Goal: Task Accomplishment & Management: Manage account settings

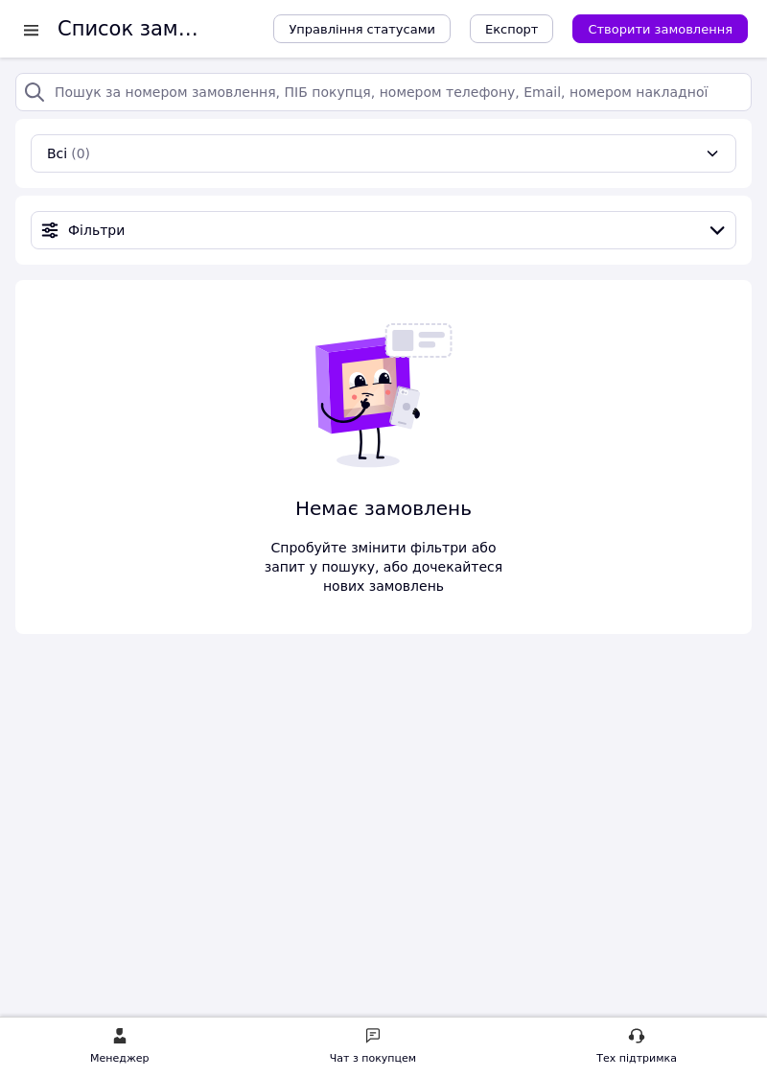
click at [27, 17] on div at bounding box center [38, 29] width 38 height 58
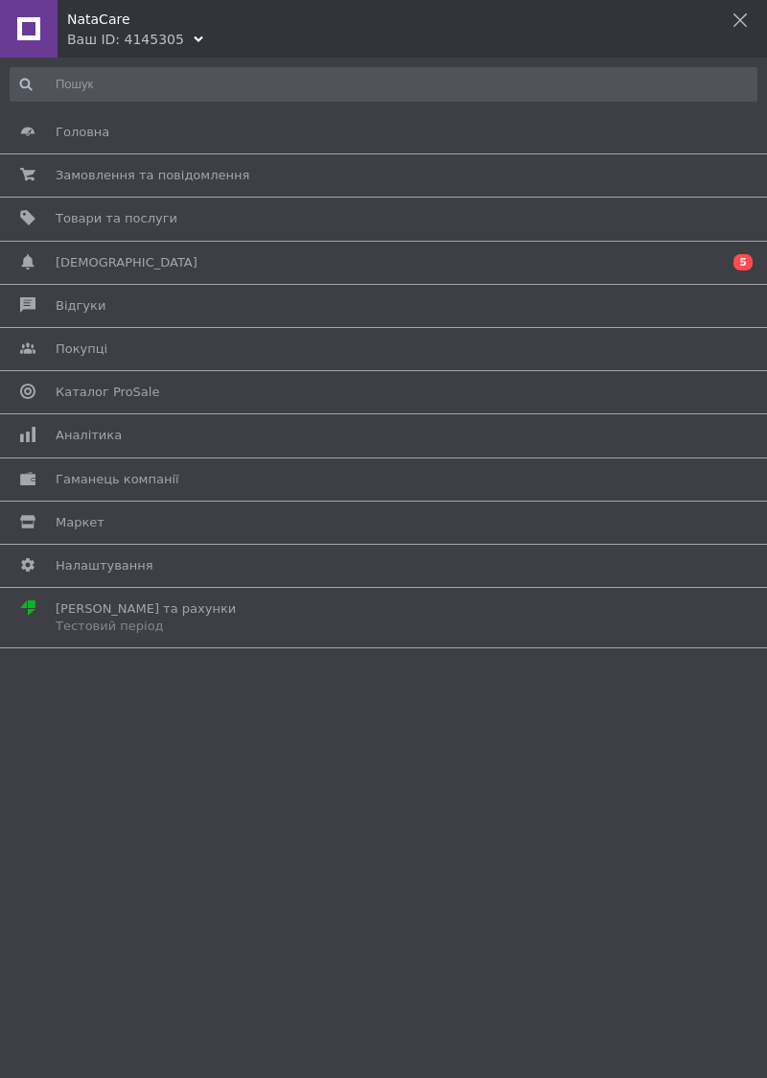
click at [144, 463] on link "Гаманець компанії" at bounding box center [378, 479] width 757 height 33
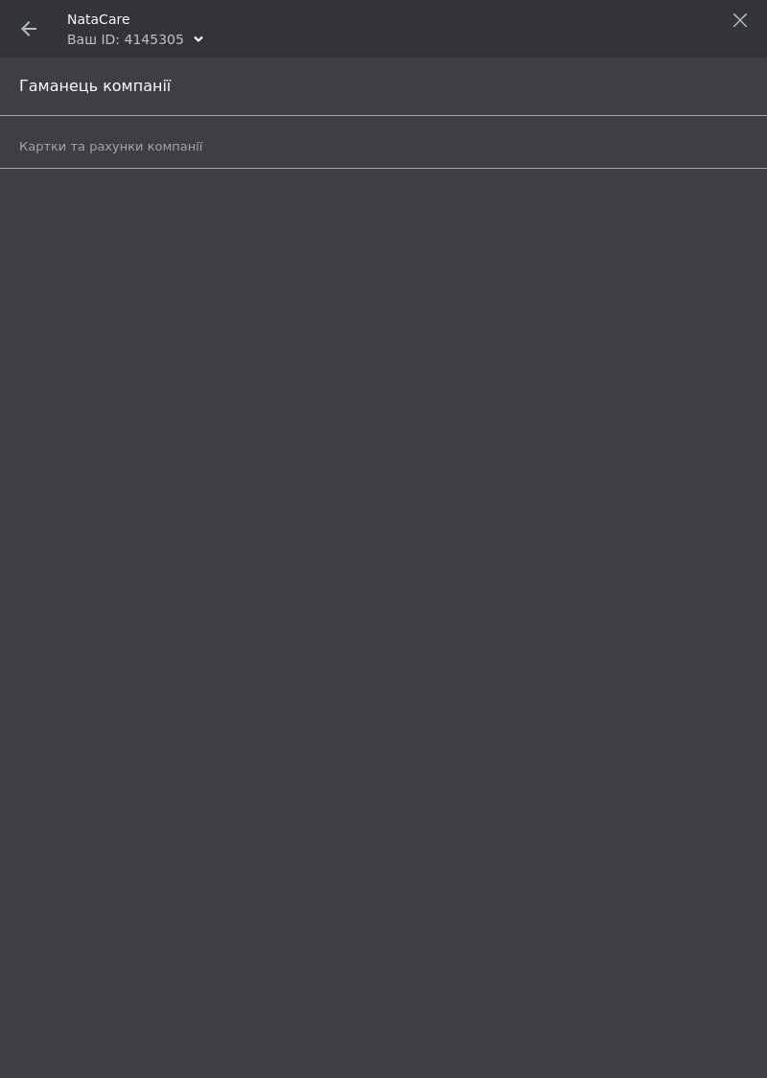
click at [214, 132] on link "Картки та рахунки компанії" at bounding box center [388, 146] width 738 height 33
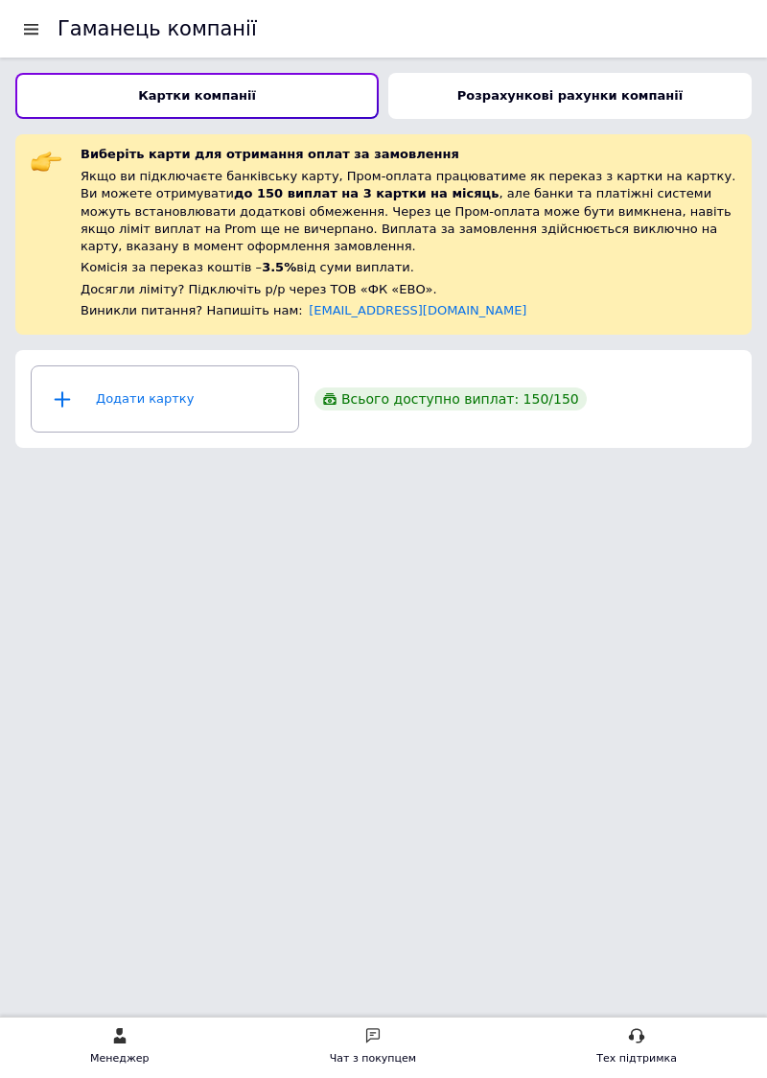
click at [196, 386] on div "Додати картку" at bounding box center [165, 399] width 244 height 58
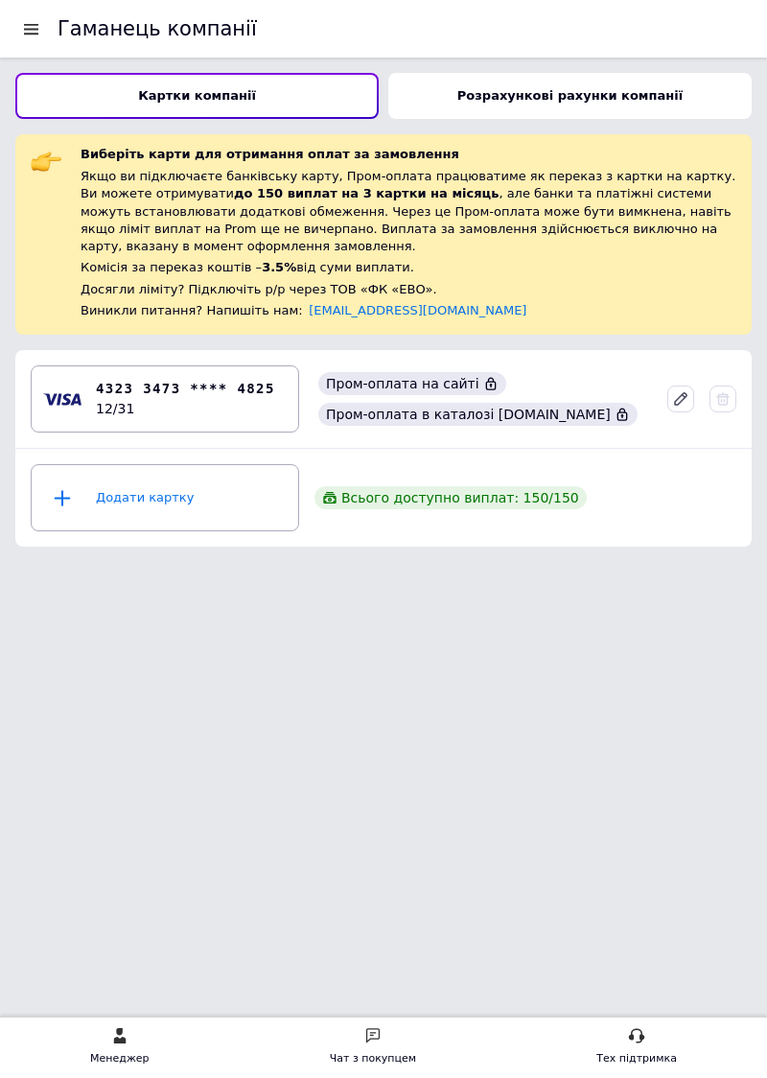
click at [577, 89] on b "Розрахункові рахунки компанії" at bounding box center [569, 95] width 225 height 14
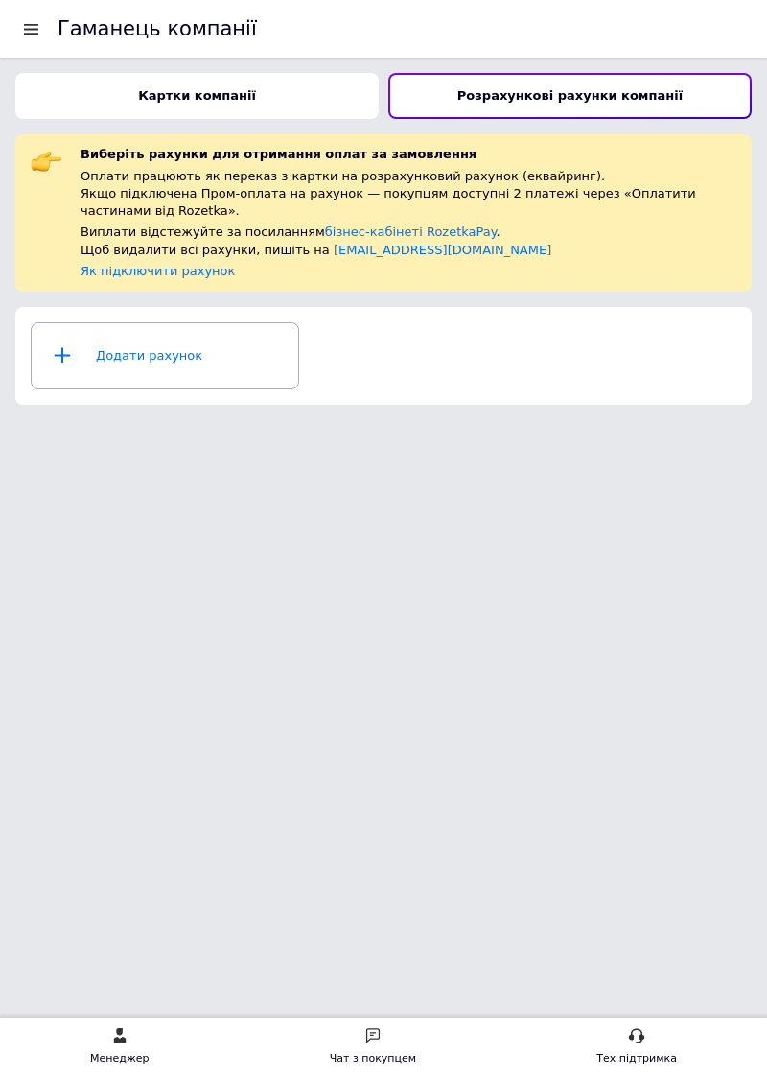
click at [229, 91] on b "Картки компанії" at bounding box center [197, 95] width 118 height 14
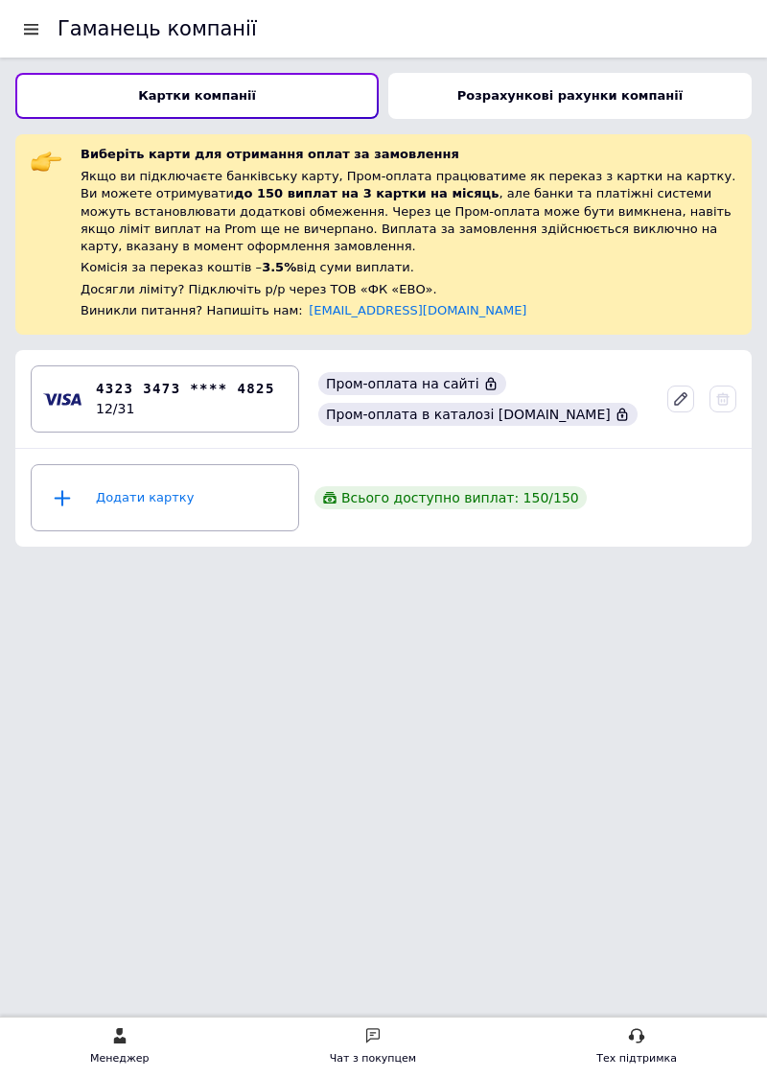
click at [470, 406] on div "Пром-оплата в каталозі [DOMAIN_NAME]" at bounding box center [477, 414] width 319 height 23
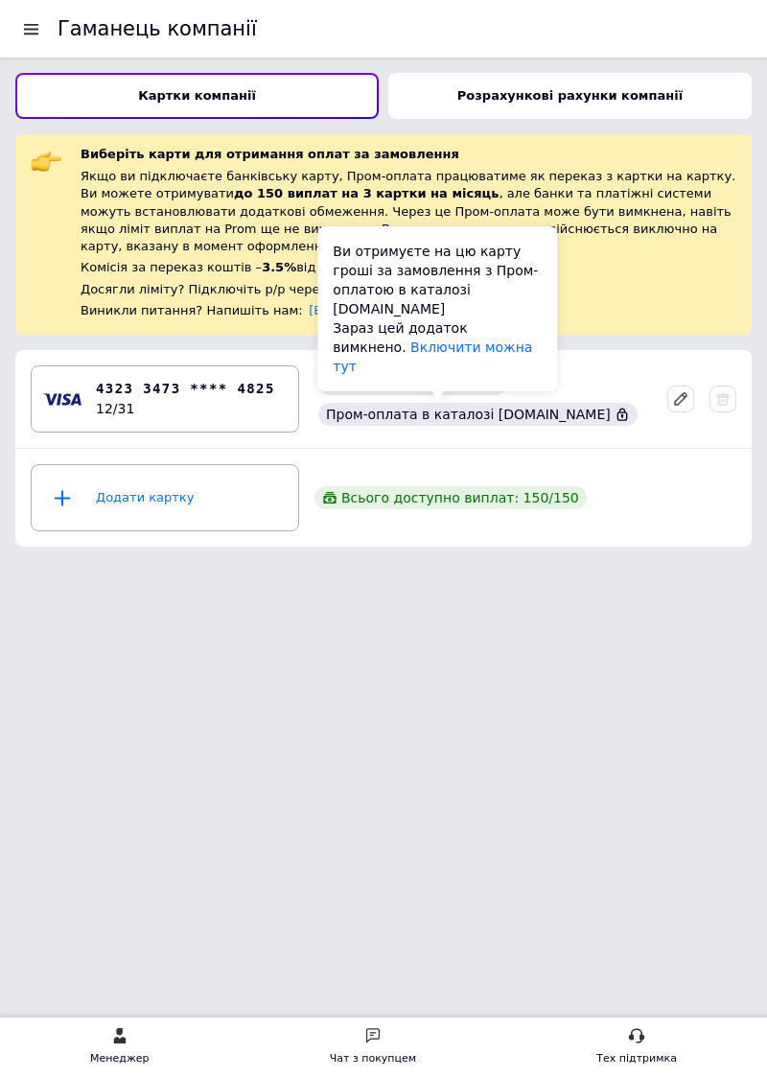
click at [36, 25] on div at bounding box center [31, 28] width 24 height 17
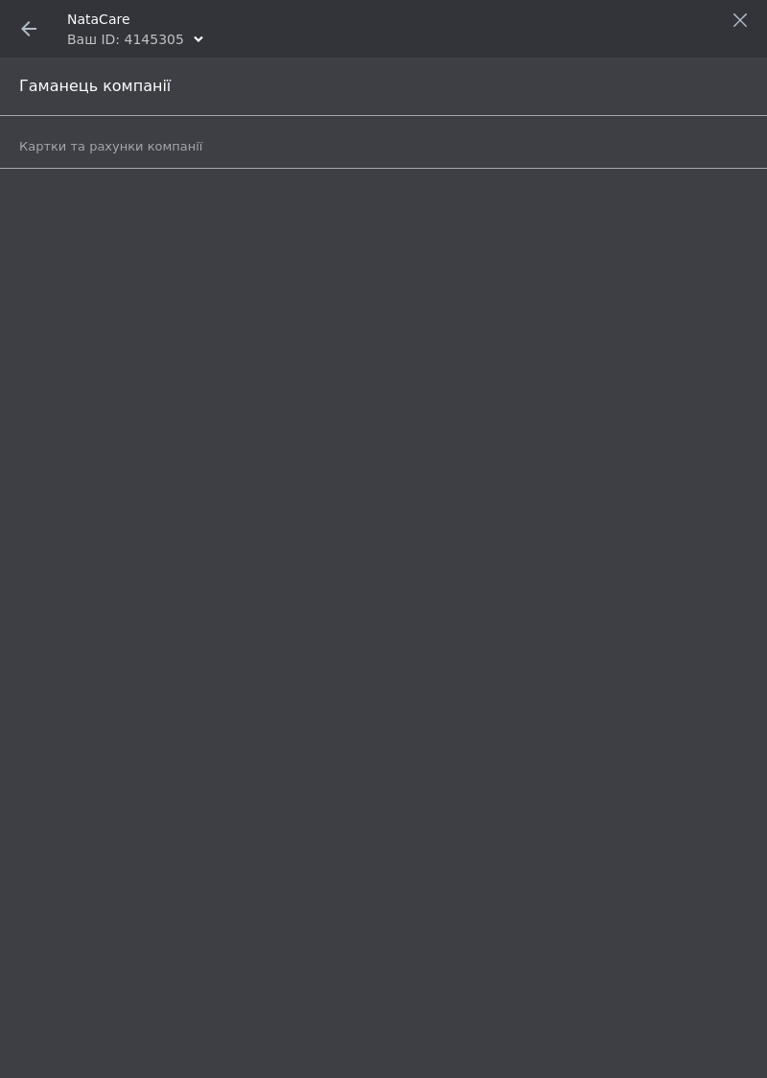
click at [188, 131] on link "Картки та рахунки компанії" at bounding box center [388, 146] width 738 height 33
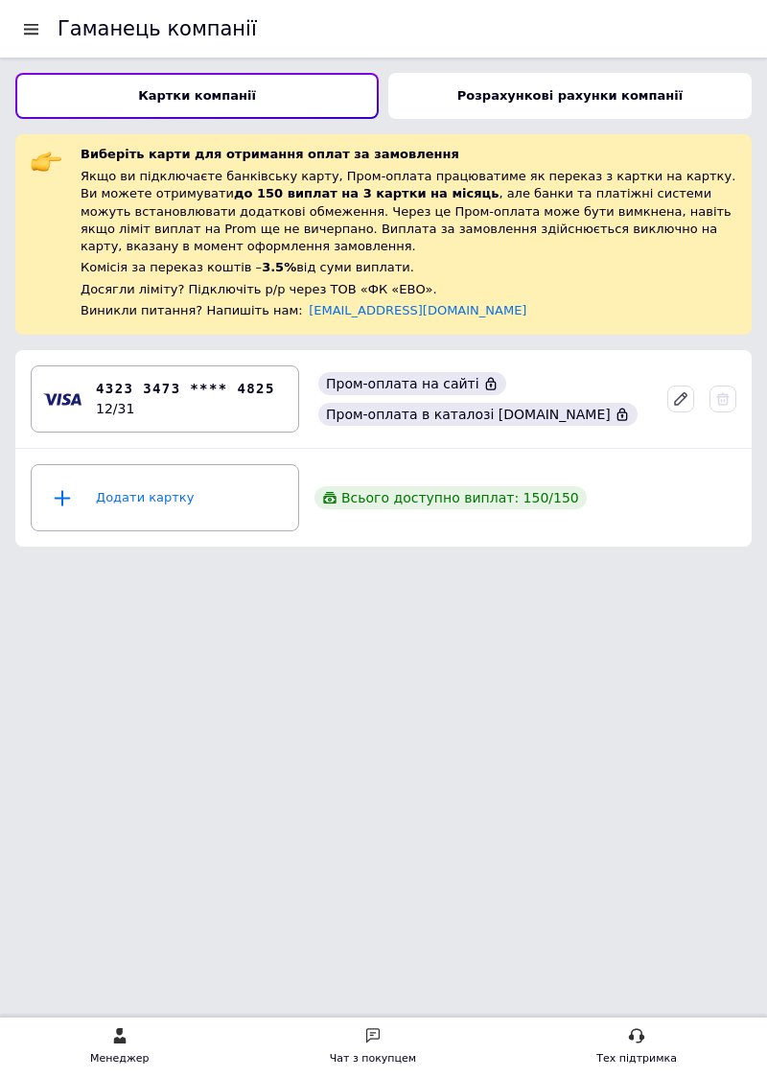
click at [22, 33] on div at bounding box center [31, 28] width 24 height 17
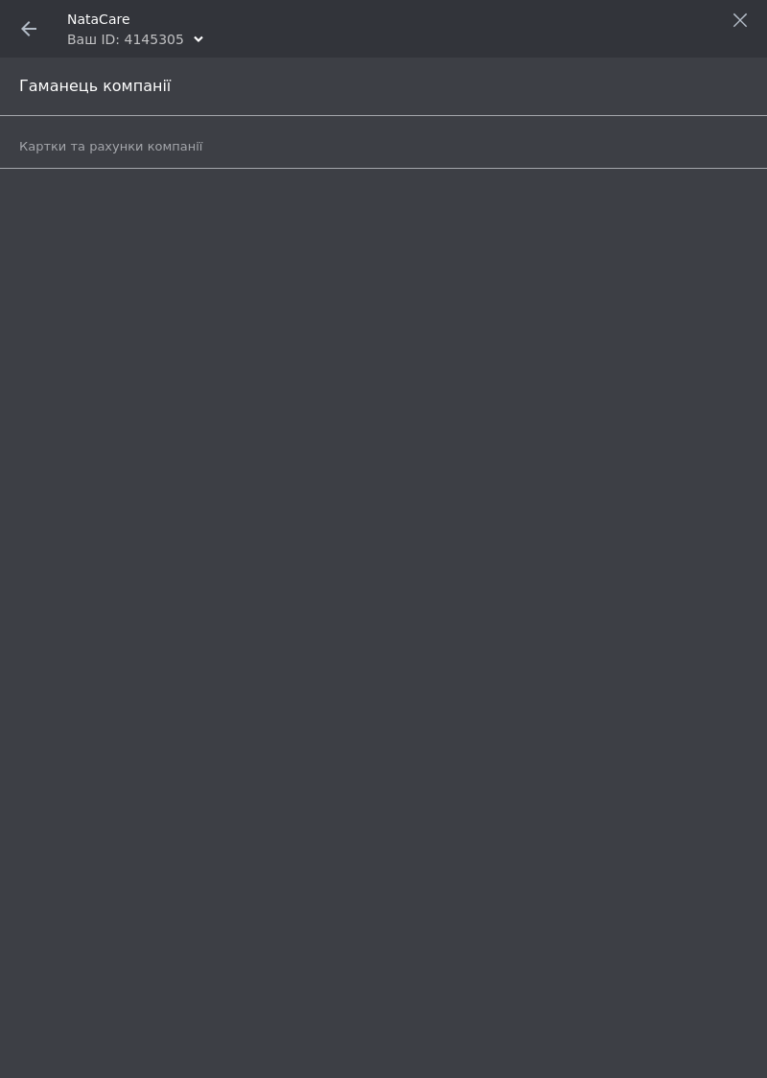
click at [36, 27] on span at bounding box center [29, 29] width 58 height 58
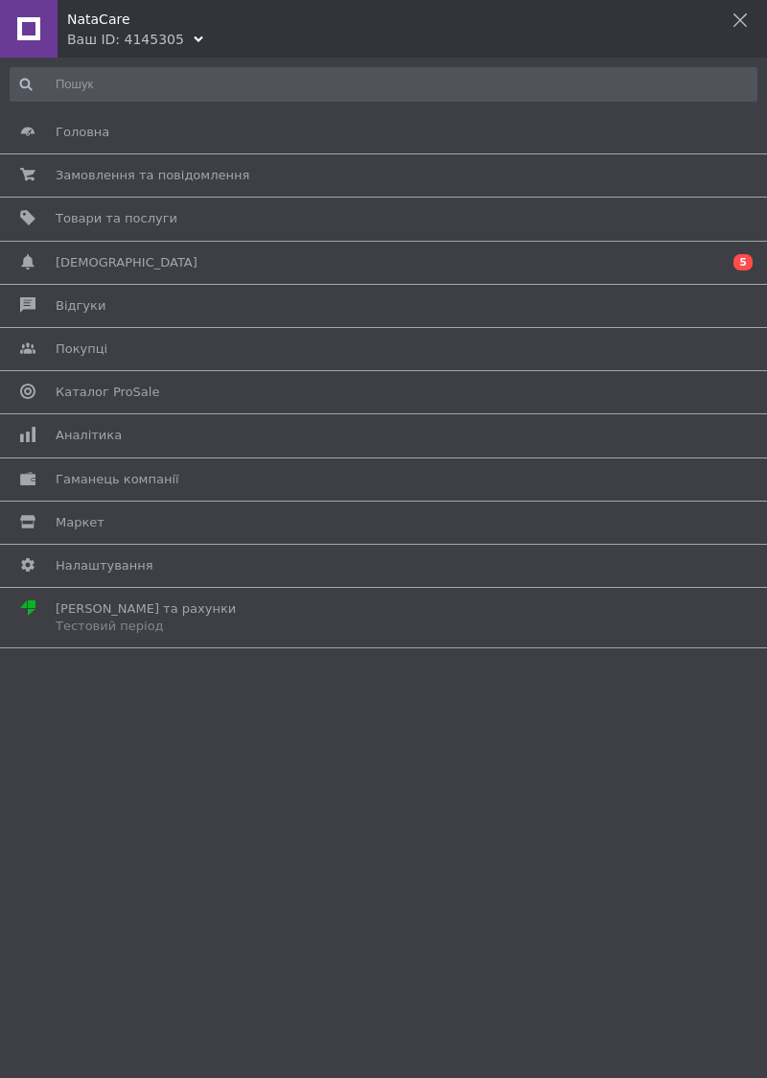
click at [122, 249] on link "Сповіщення 0 5" at bounding box center [378, 262] width 757 height 33
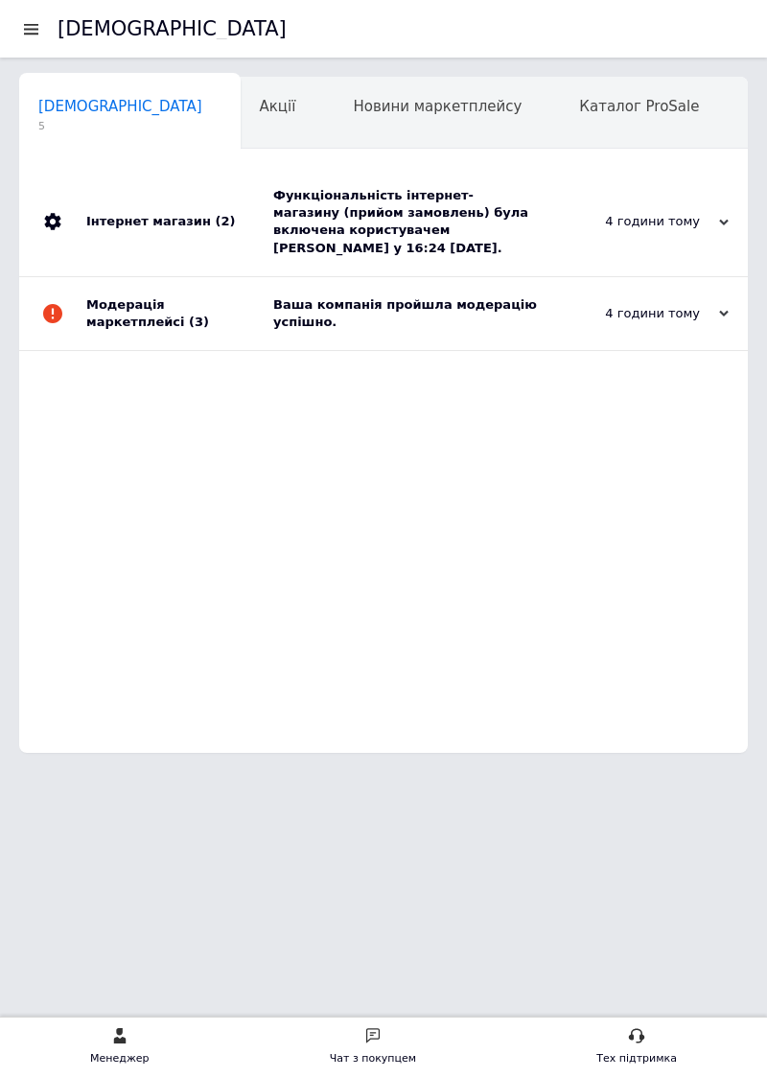
scroll to position [0, 10]
click at [569, 106] on span "Каталог ProSale" at bounding box center [629, 106] width 120 height 17
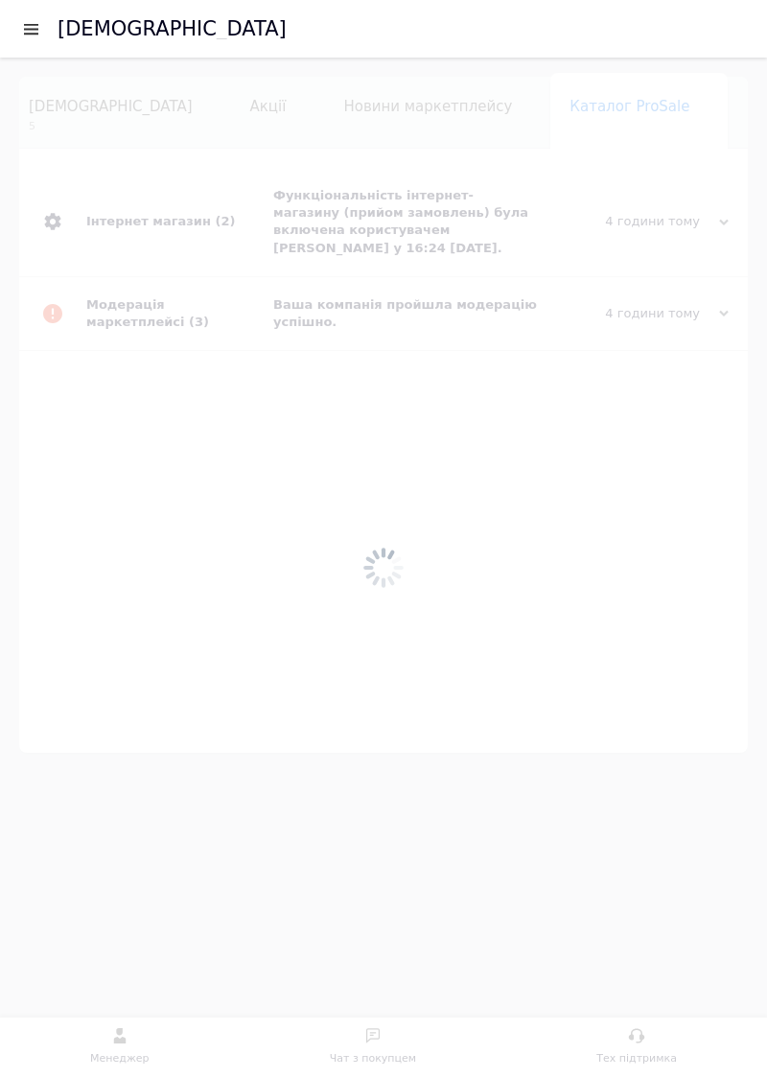
scroll to position [0, 239]
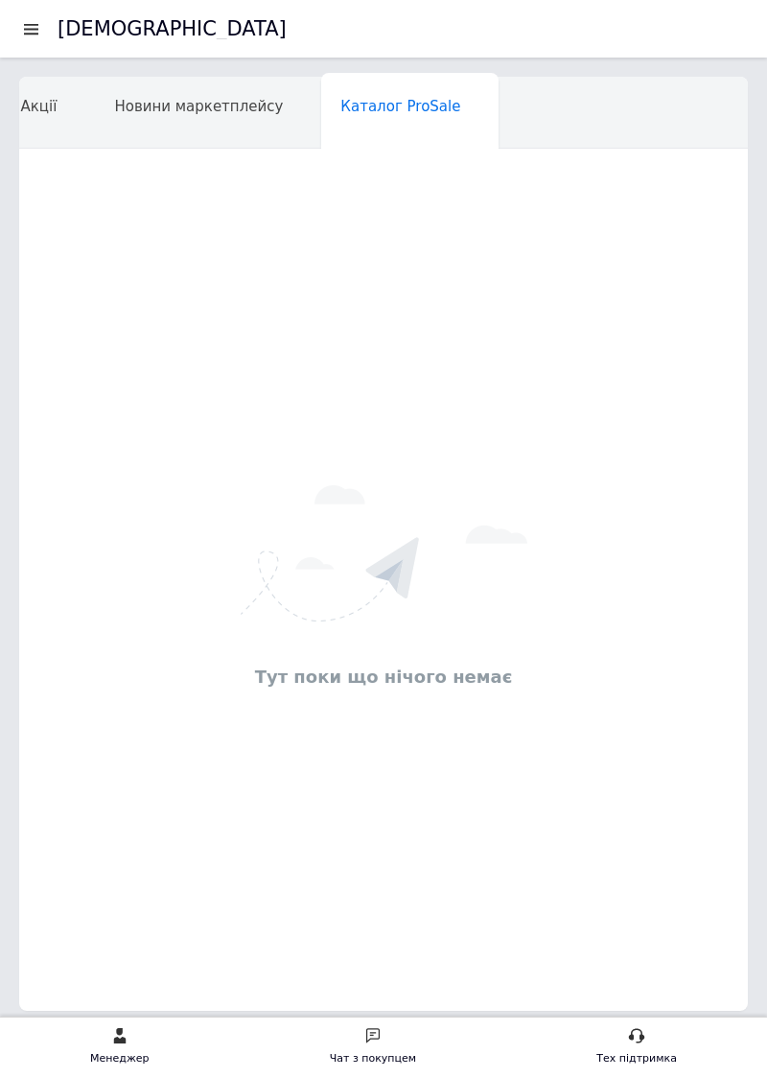
click at [134, 112] on span "Новини маркетплейсу" at bounding box center [198, 106] width 169 height 17
click at [560, 91] on div "Каталог ProSale" at bounding box center [648, 114] width 177 height 73
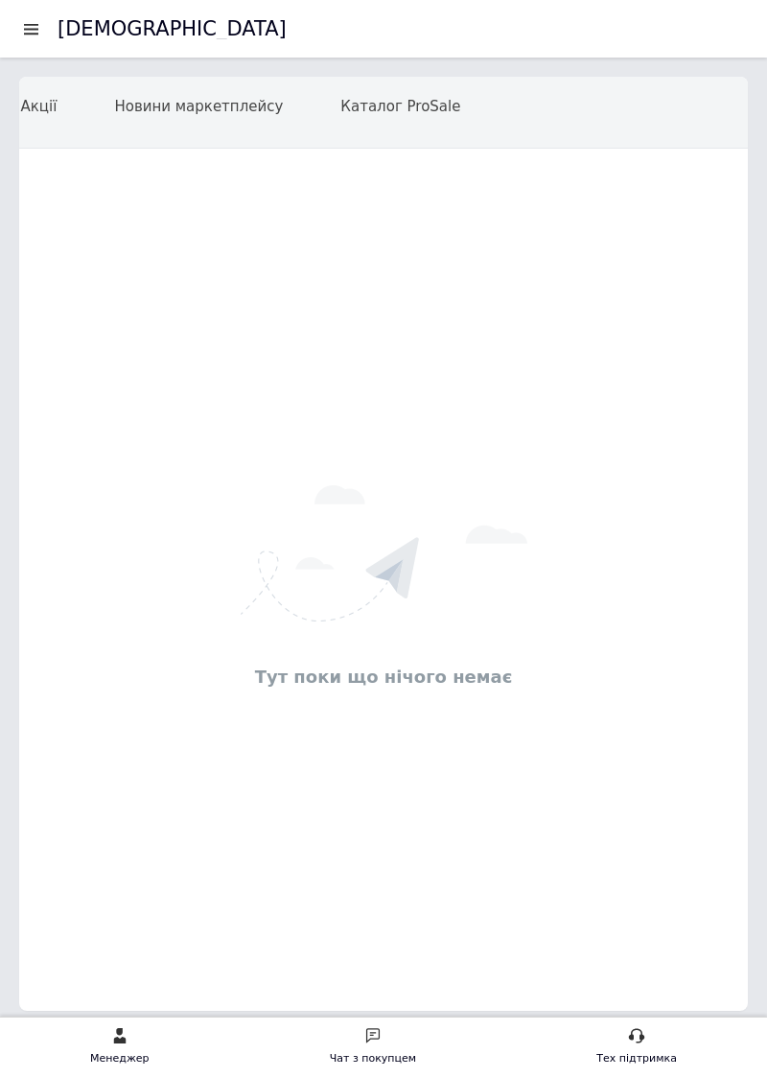
click at [35, 31] on div at bounding box center [31, 28] width 24 height 17
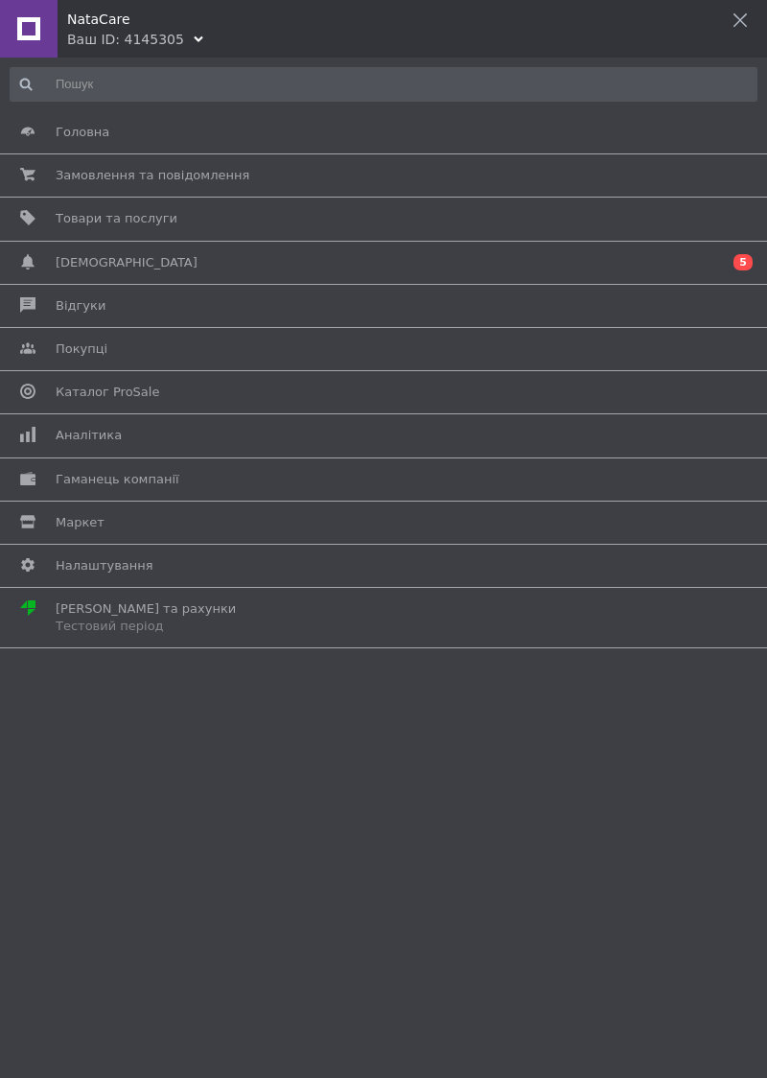
click at [122, 514] on span "Маркет" at bounding box center [380, 522] width 649 height 17
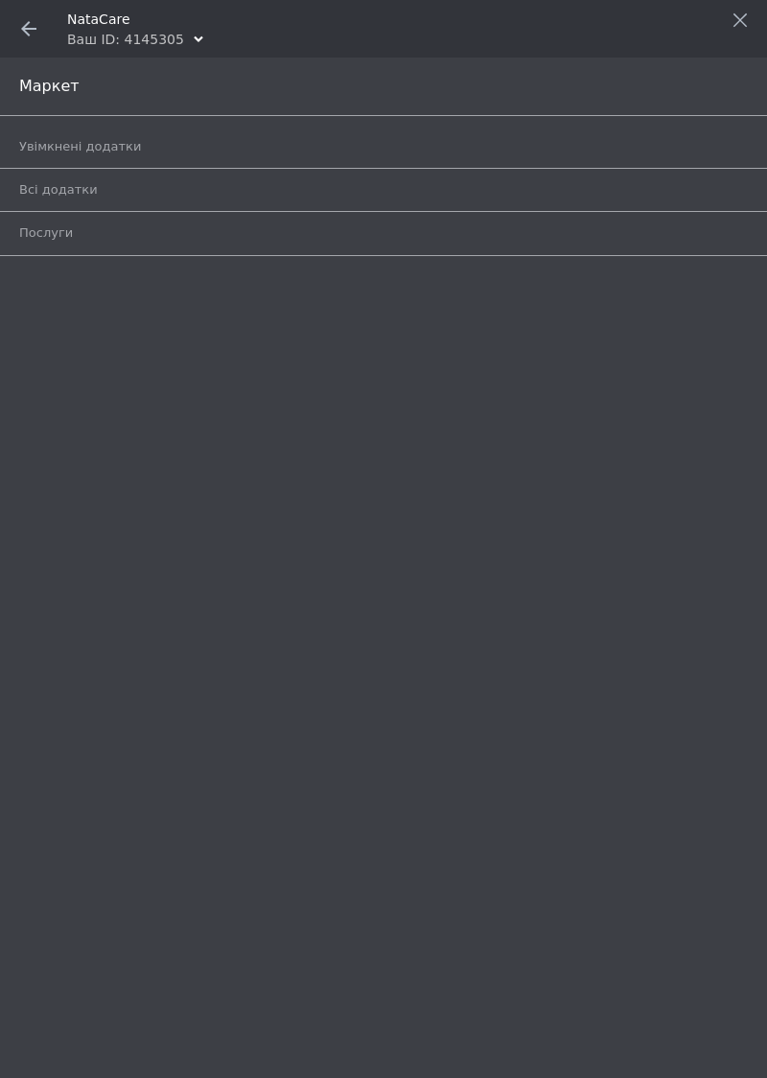
click at [146, 93] on div "Маркет" at bounding box center [383, 87] width 767 height 58
click at [268, 147] on span "Увімкнені додатки" at bounding box center [361, 146] width 685 height 17
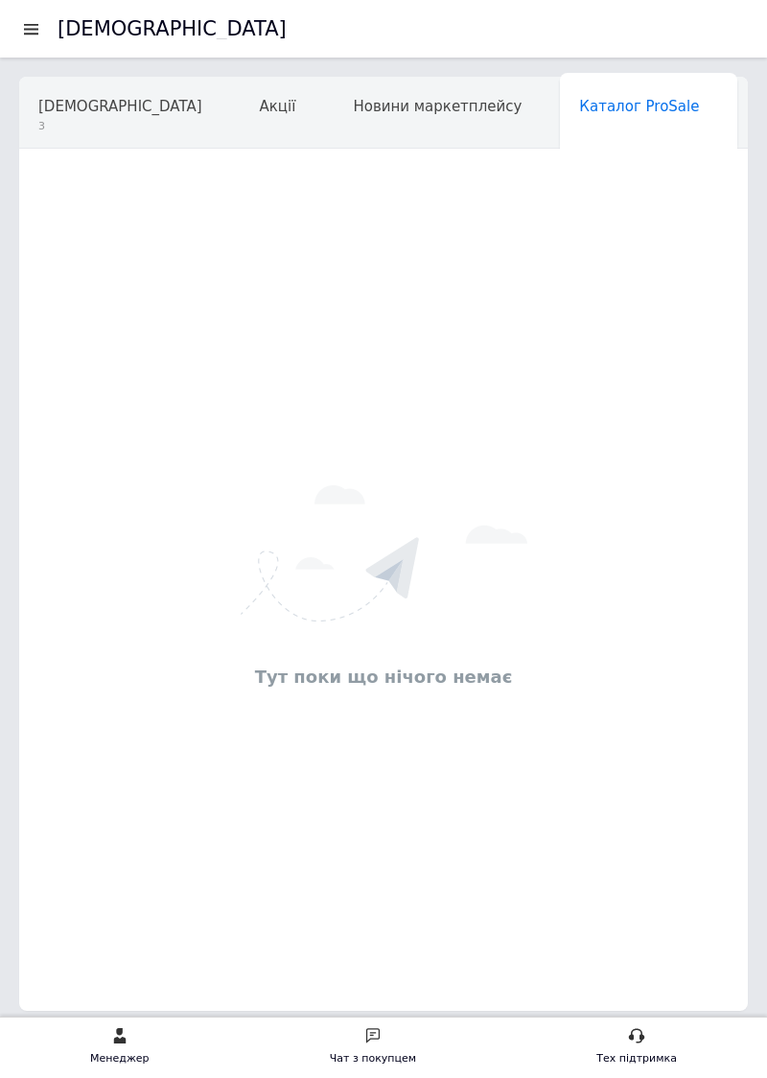
scroll to position [0, 239]
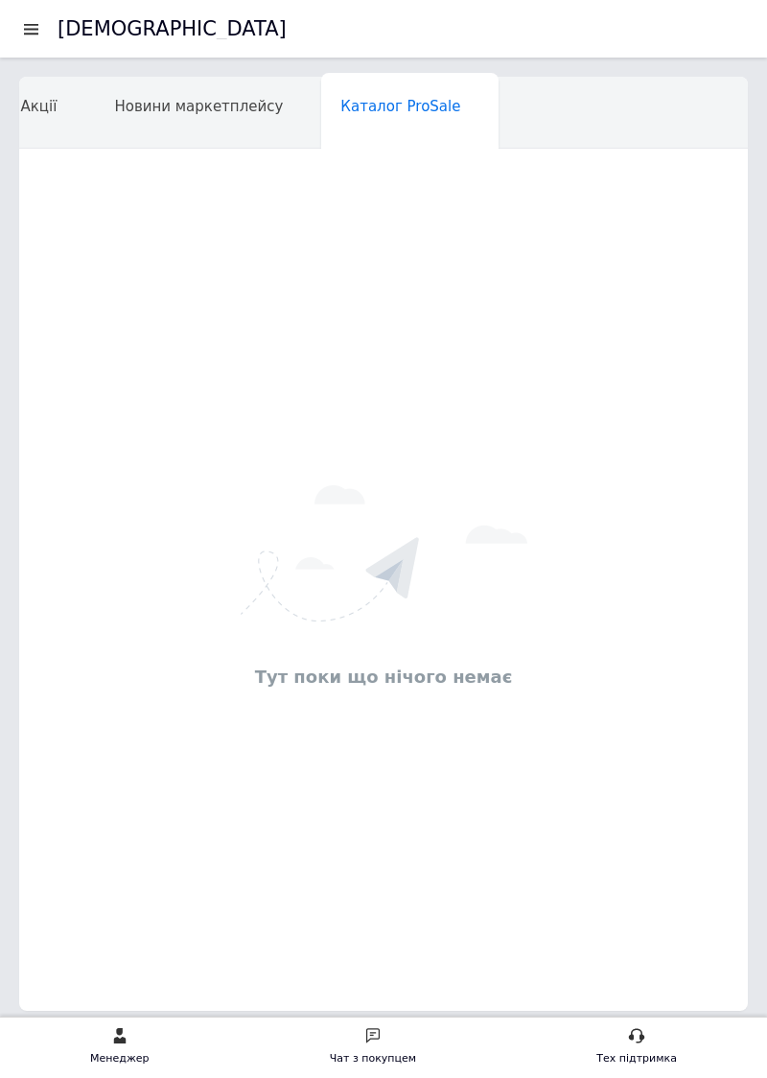
click at [33, 20] on div at bounding box center [31, 28] width 24 height 17
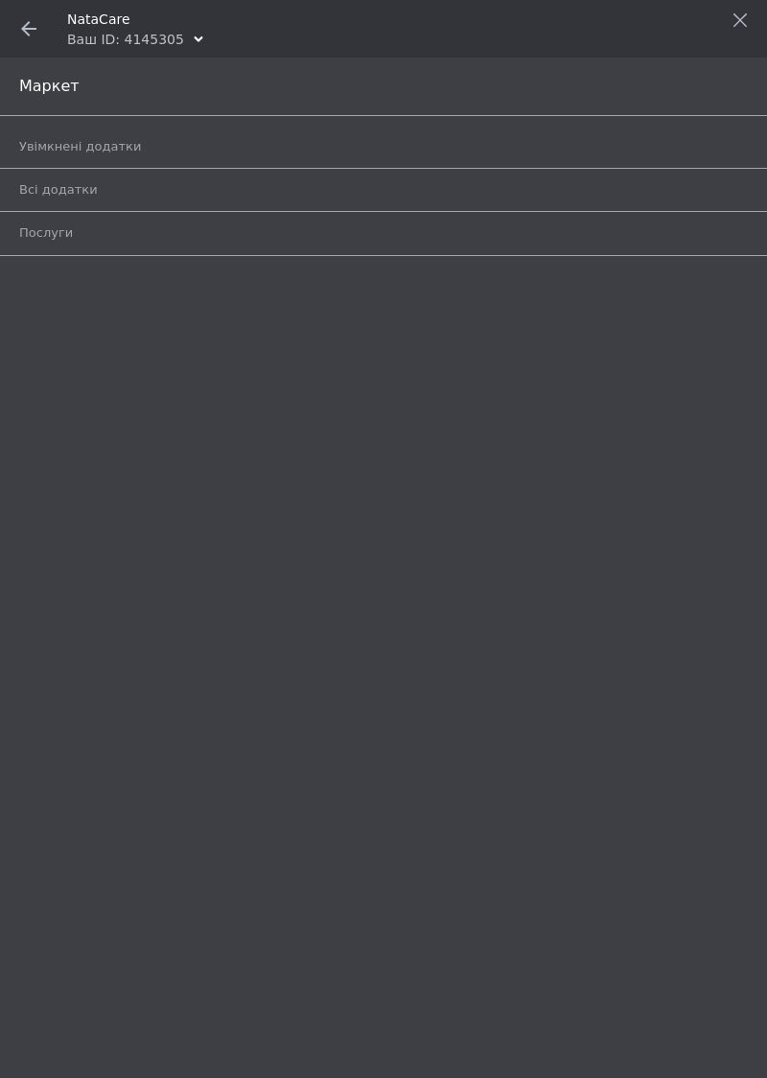
click at [23, 19] on span at bounding box center [29, 29] width 58 height 58
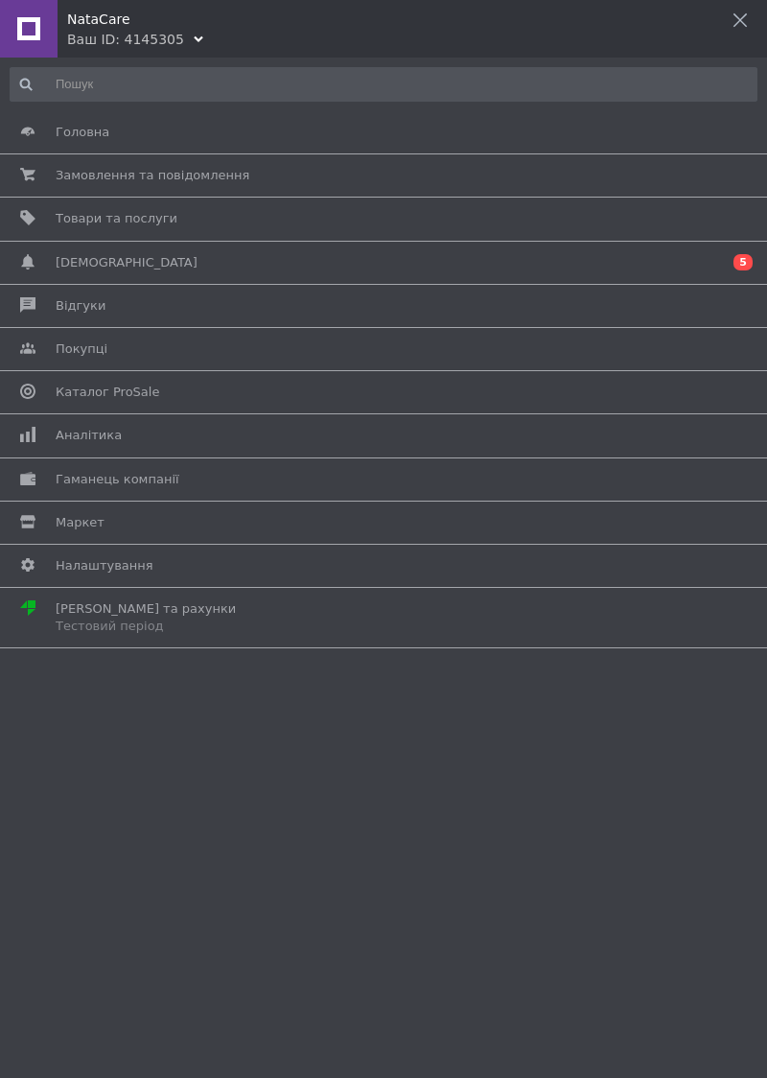
click at [209, 171] on span "Замовлення та повідомлення" at bounding box center [153, 175] width 194 height 17
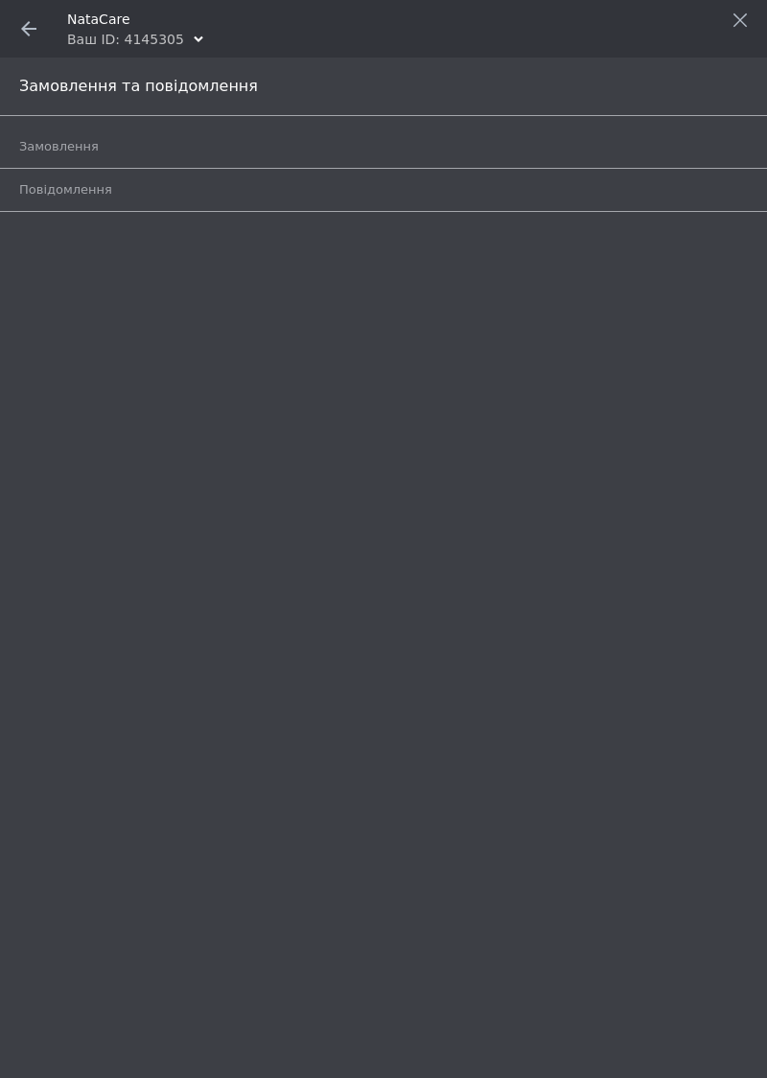
click at [237, 139] on span "Замовлення" at bounding box center [361, 146] width 685 height 17
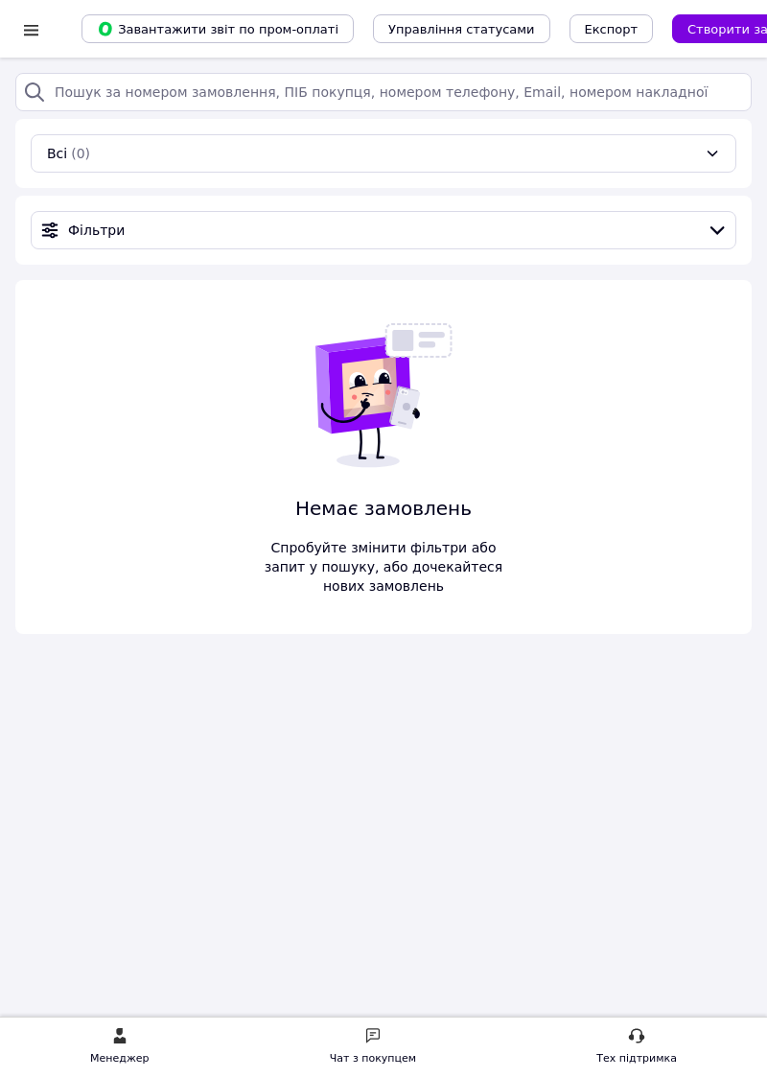
click at [32, 25] on div at bounding box center [31, 29] width 24 height 19
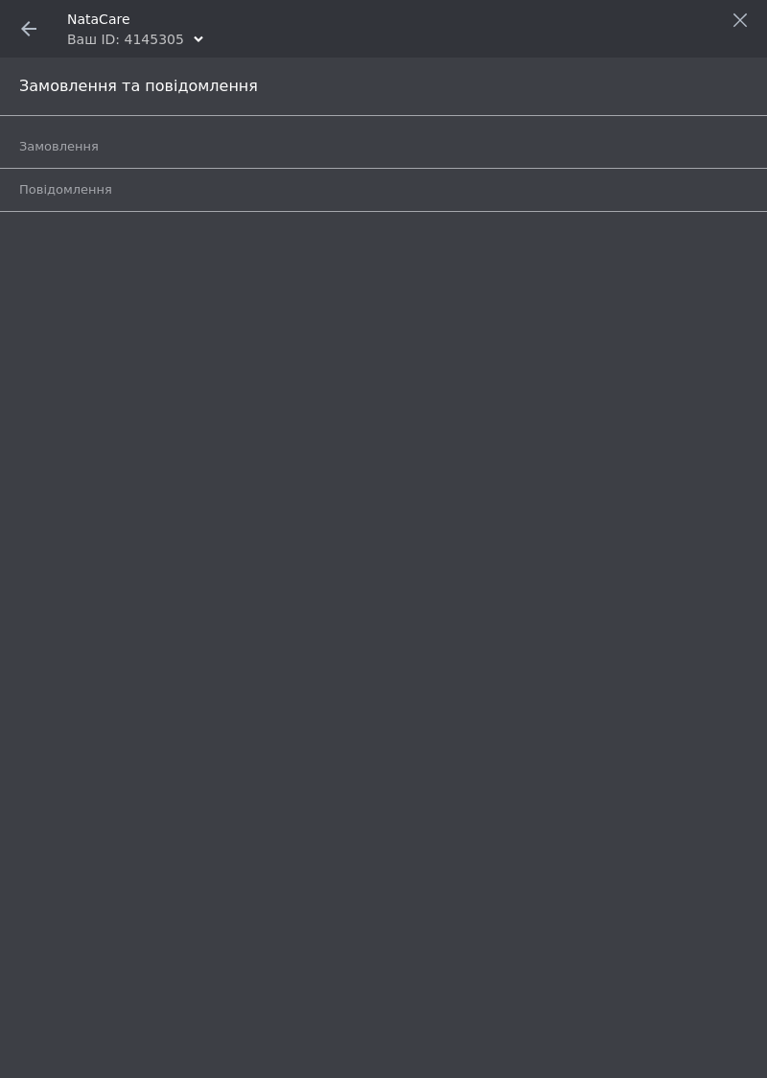
click at [36, 19] on span at bounding box center [29, 29] width 58 height 58
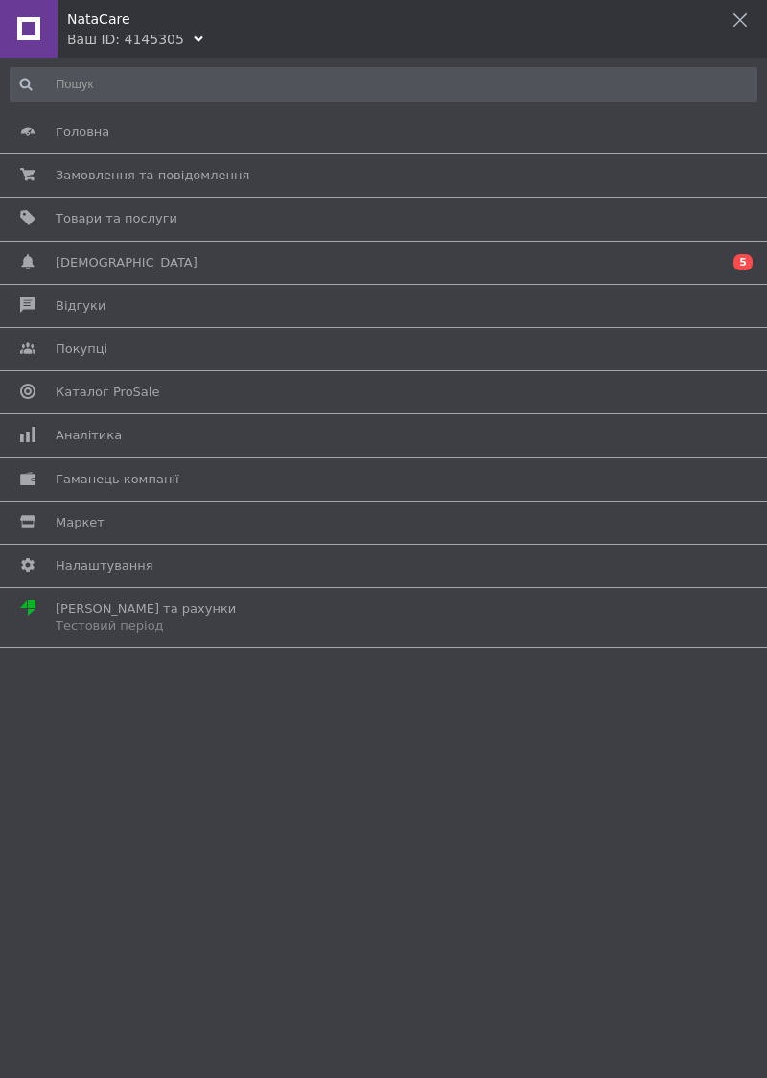
click at [107, 562] on span "Налаштування" at bounding box center [105, 565] width 98 height 17
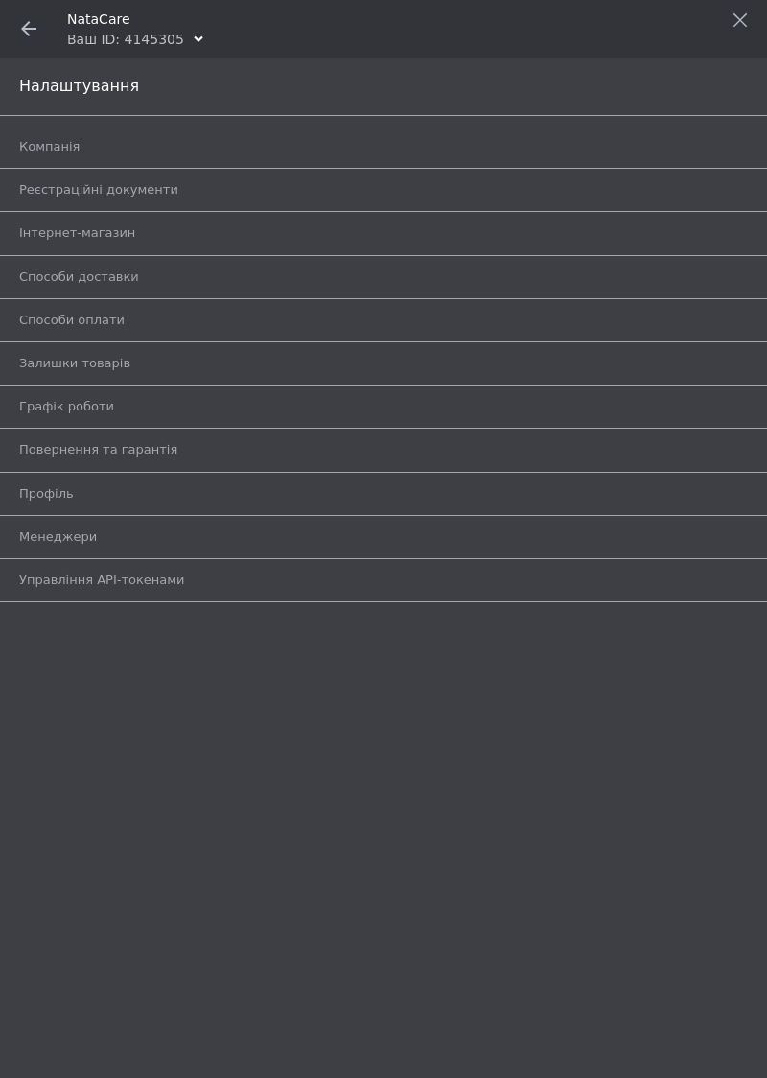
click at [144, 270] on span "Способи доставки" at bounding box center [361, 276] width 685 height 17
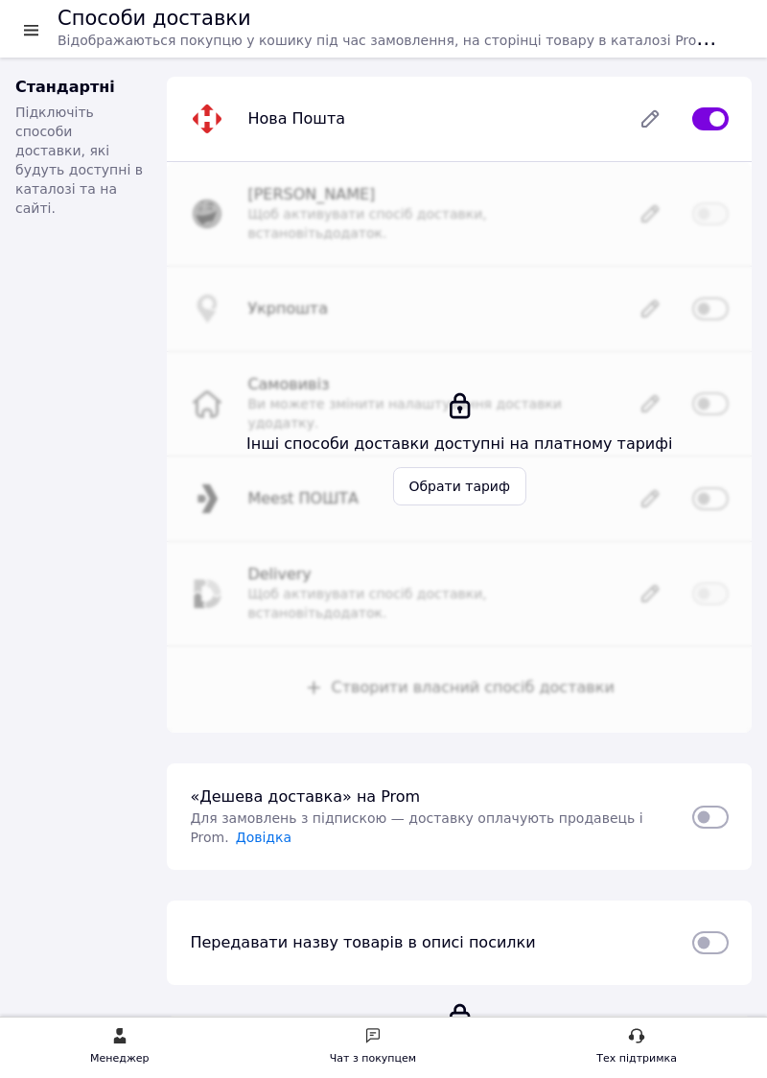
scroll to position [126, 0]
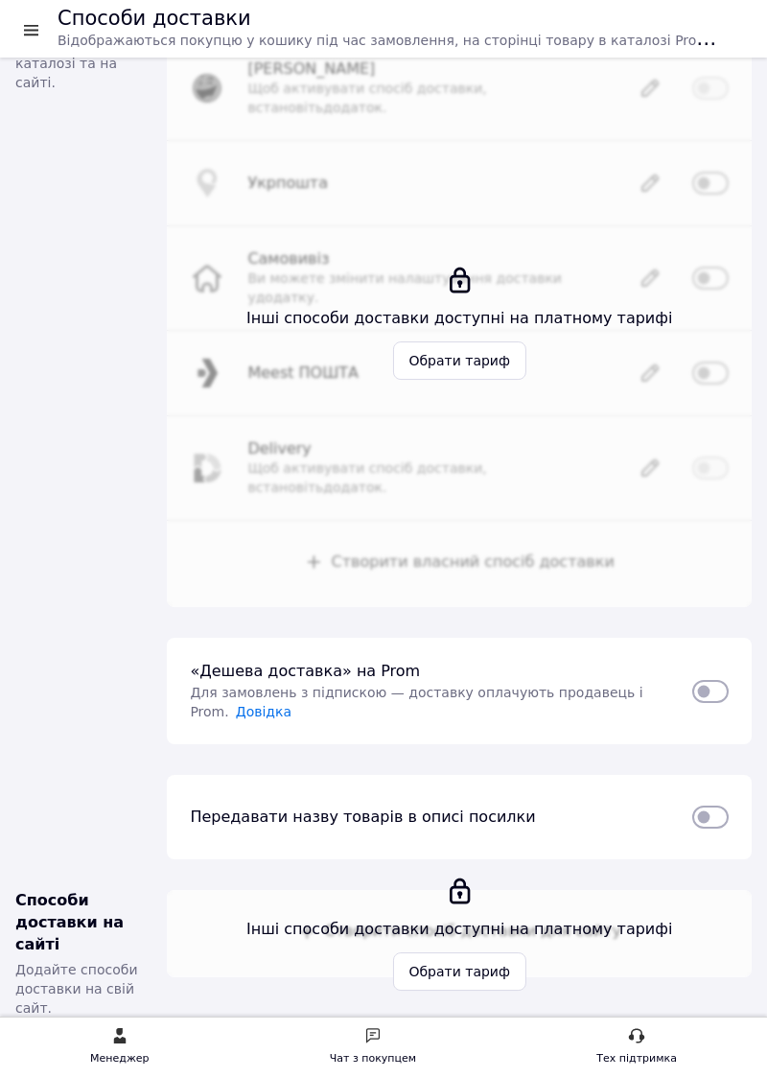
click at [471, 952] on link "Обрати тариф" at bounding box center [459, 971] width 134 height 38
